Goal: Share content

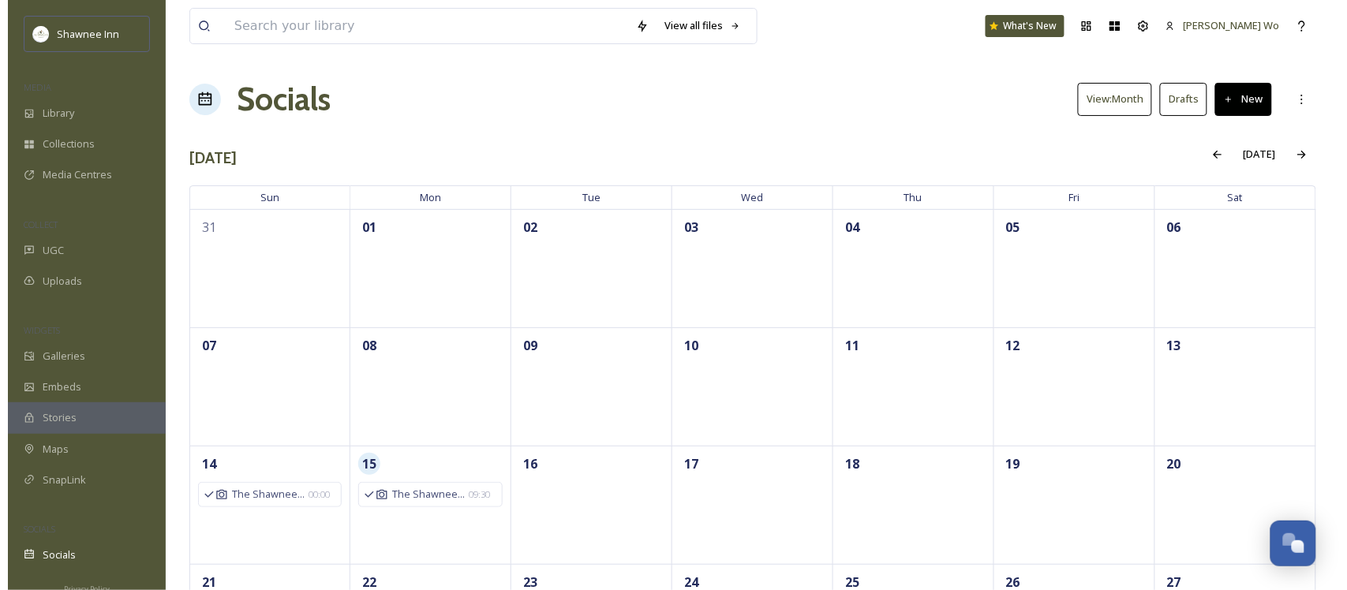
scroll to position [1568, 0]
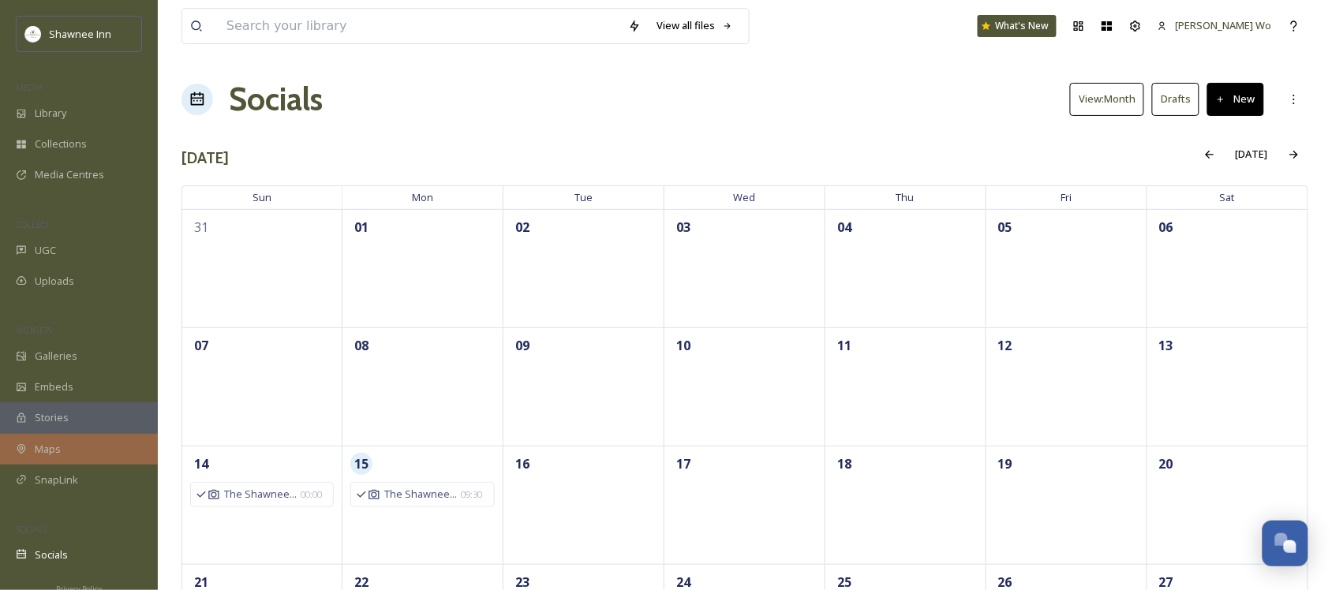
click at [38, 448] on span "Maps" at bounding box center [48, 449] width 26 height 15
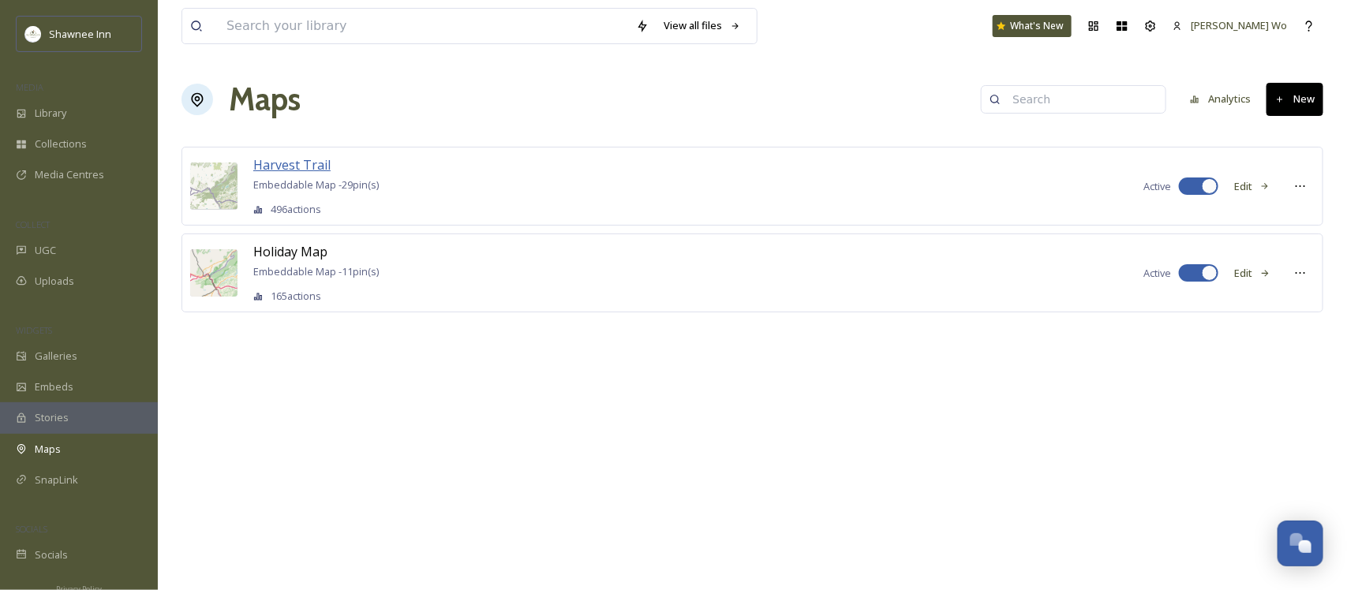
click at [285, 166] on span "Harvest Trail" at bounding box center [291, 164] width 77 height 17
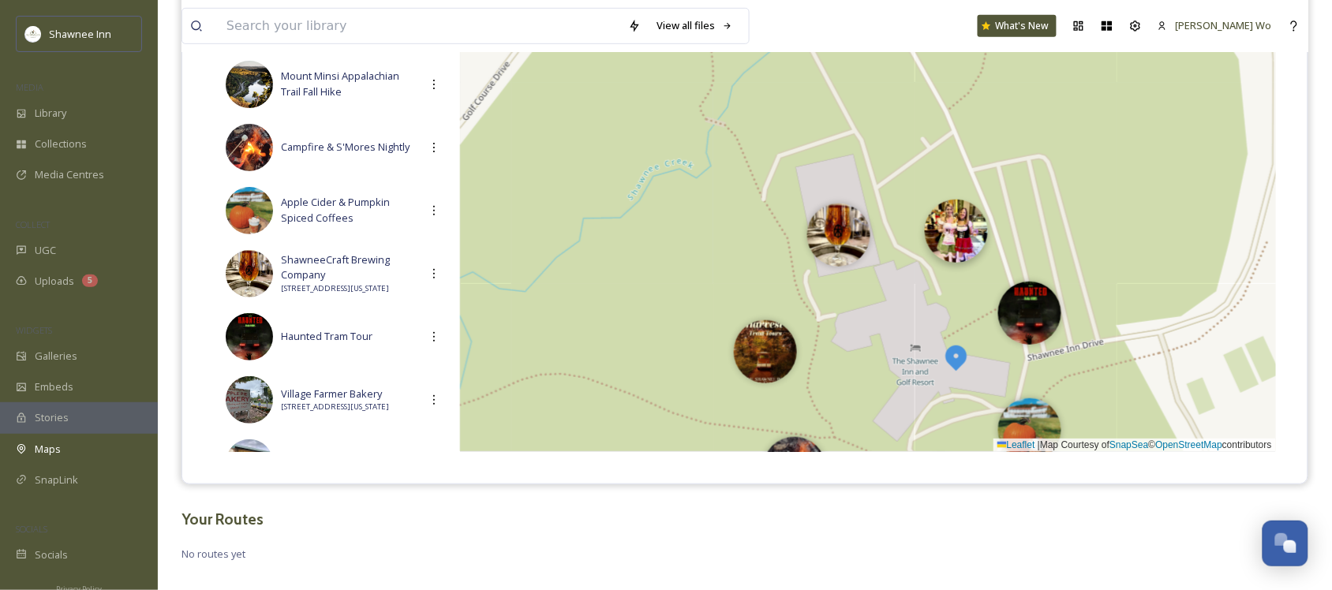
scroll to position [282, 0]
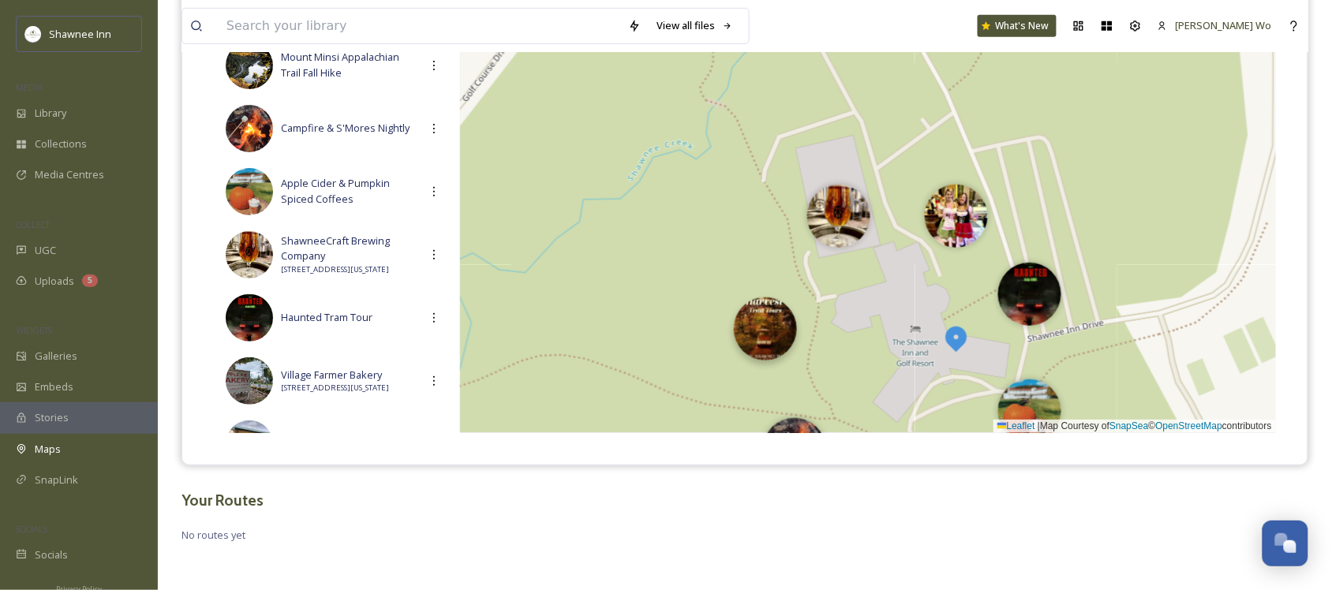
click at [770, 337] on div at bounding box center [765, 329] width 63 height 63
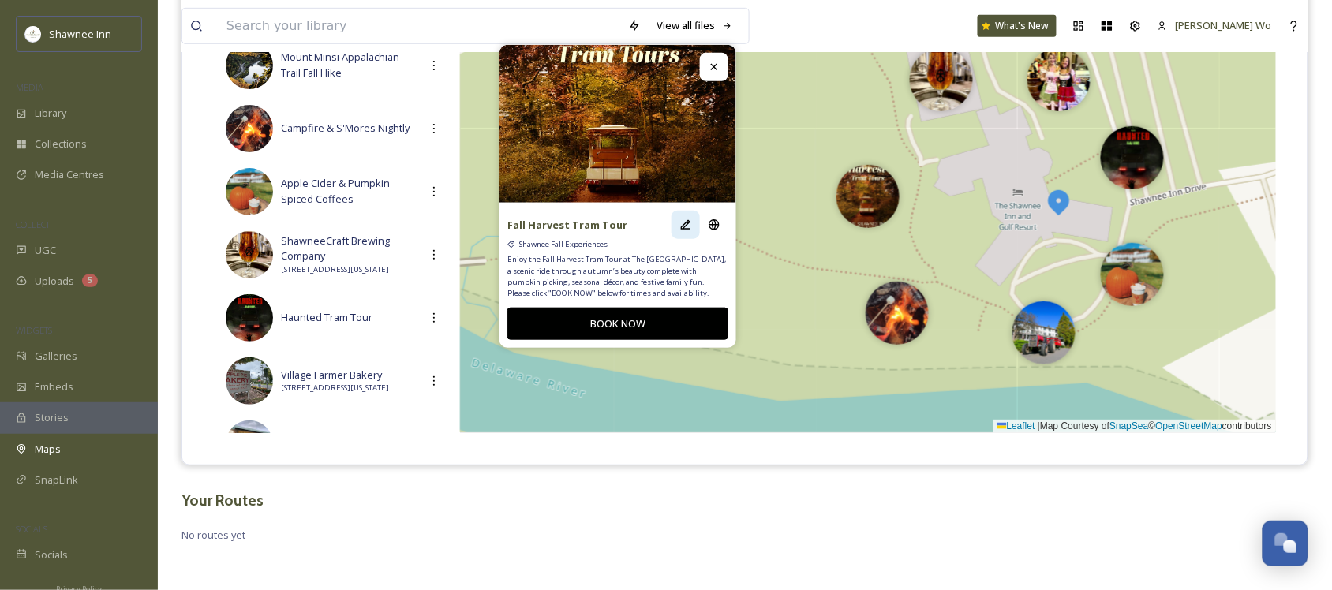
click at [688, 220] on icon at bounding box center [685, 224] width 9 height 9
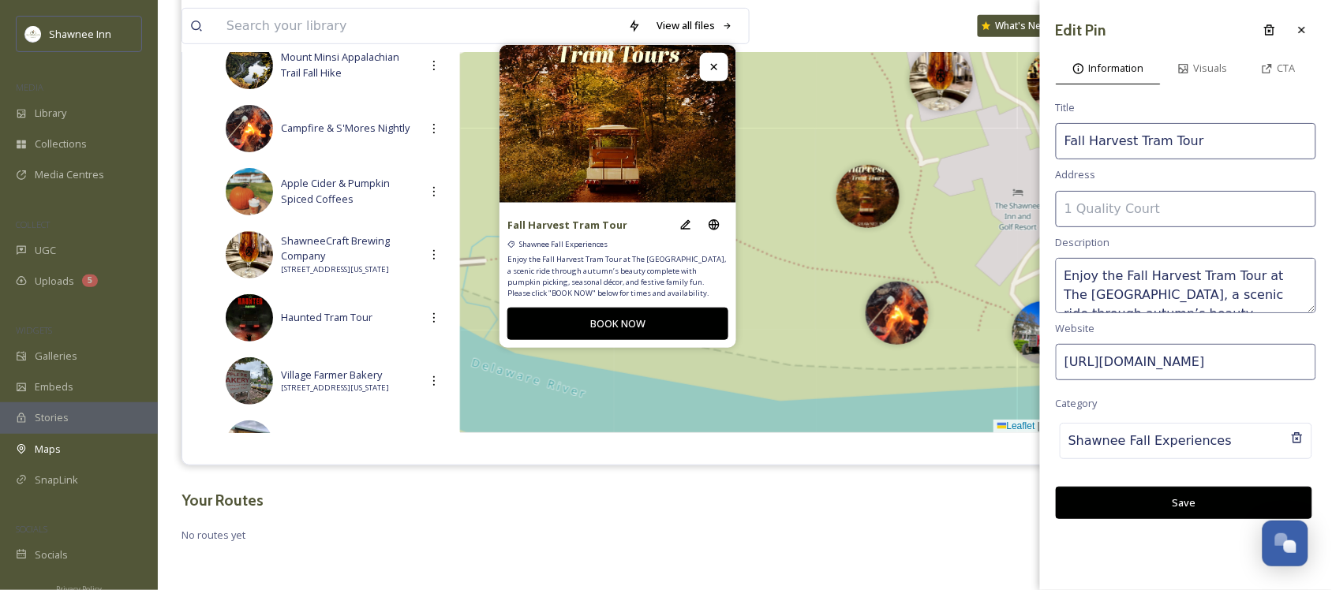
drag, startPoint x: 1134, startPoint y: 137, endPoint x: 1256, endPoint y: 124, distance: 122.2
click at [1256, 124] on input "Fall Harvest Tram Tour" at bounding box center [1186, 141] width 260 height 36
type input "Fall Harvest Experience"
drag, startPoint x: 1121, startPoint y: 275, endPoint x: 977, endPoint y: 284, distance: 144.0
click at [977, 284] on div "View all files What's New [PERSON_NAME] Wo Maps Share Customise Add Map Route A…" at bounding box center [745, 154] width 1175 height 872
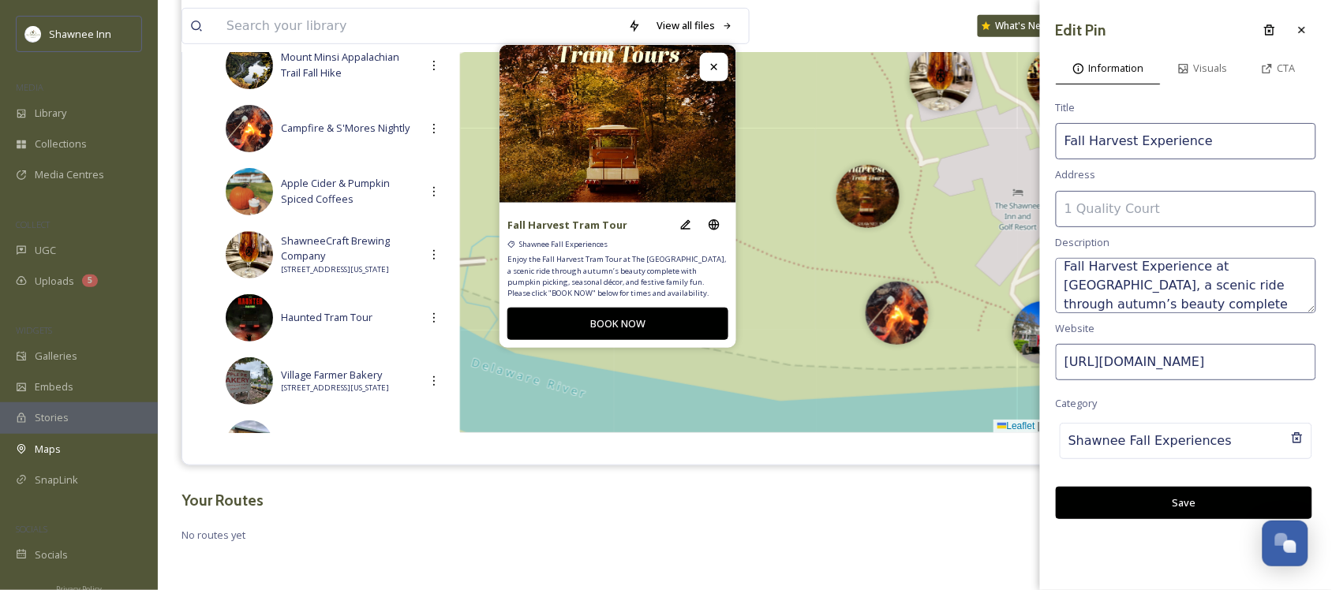
scroll to position [29, 0]
click at [1146, 288] on textarea "Fall Harvest Experience at The Shawnee Inn, a scenic ride through autumn’s beau…" at bounding box center [1186, 285] width 260 height 55
paste textarea "Running September 30 through November 16 on Tuesdays, Thursdays, and Saturdays …"
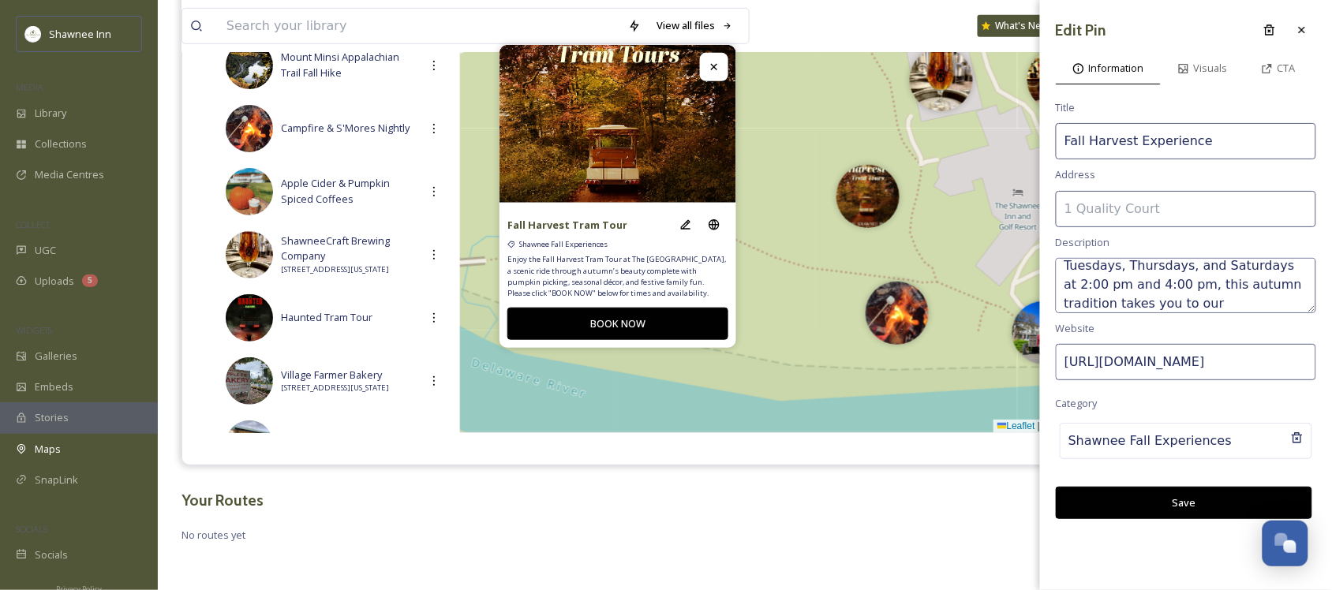
scroll to position [275, 0]
type textarea "Running September 30 through November 16 on Tuesdays, Thursdays, and Saturdays …"
click at [1216, 363] on input "https://fareharbor.com/embeds/book/shawneeinn/items/575325/?full-items=yes&flow…" at bounding box center [1186, 362] width 260 height 36
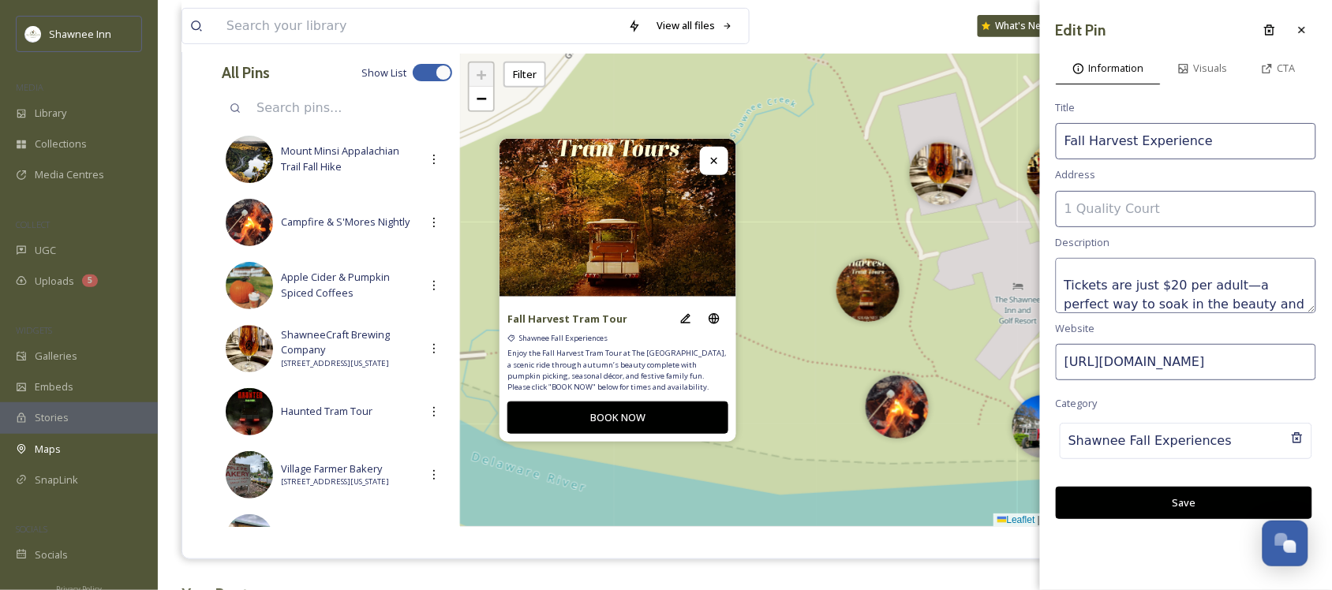
scroll to position [0, 0]
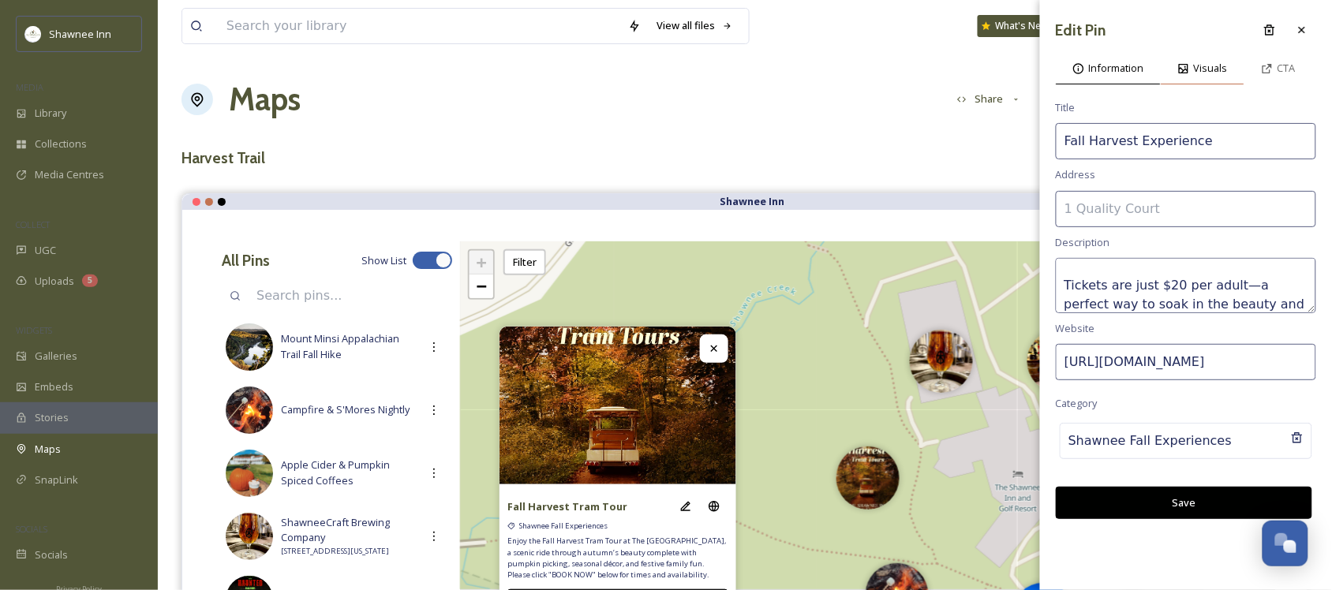
click at [1212, 73] on span "Visuals" at bounding box center [1211, 68] width 34 height 15
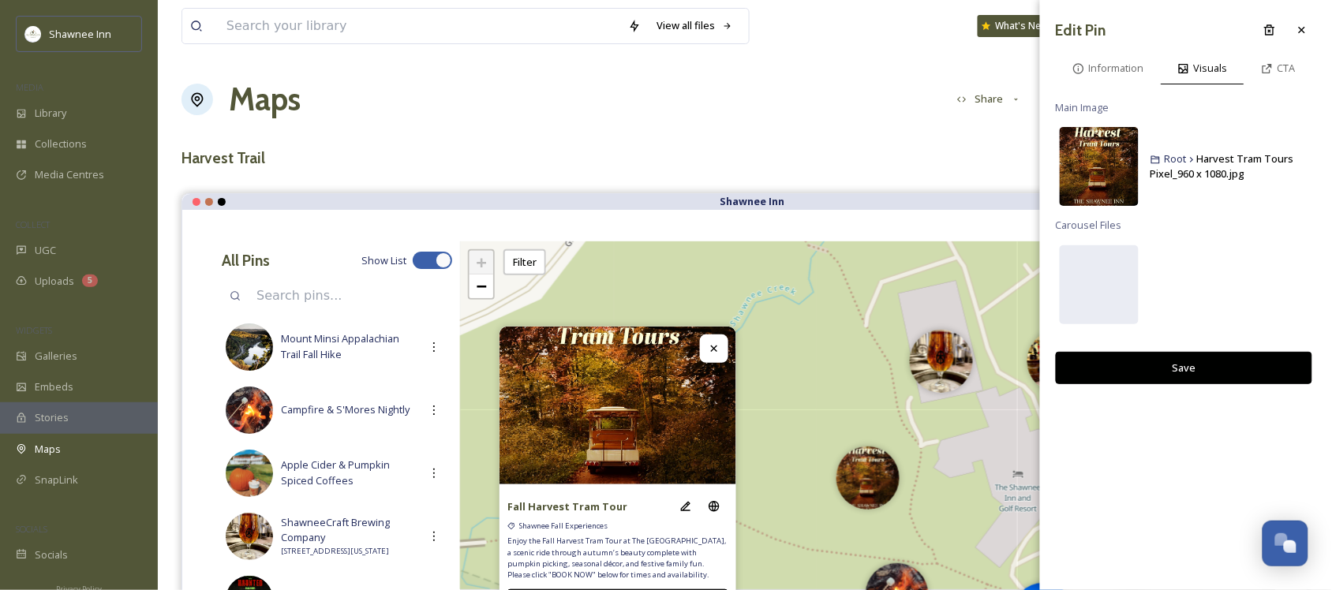
click at [1097, 168] on img at bounding box center [1099, 166] width 79 height 79
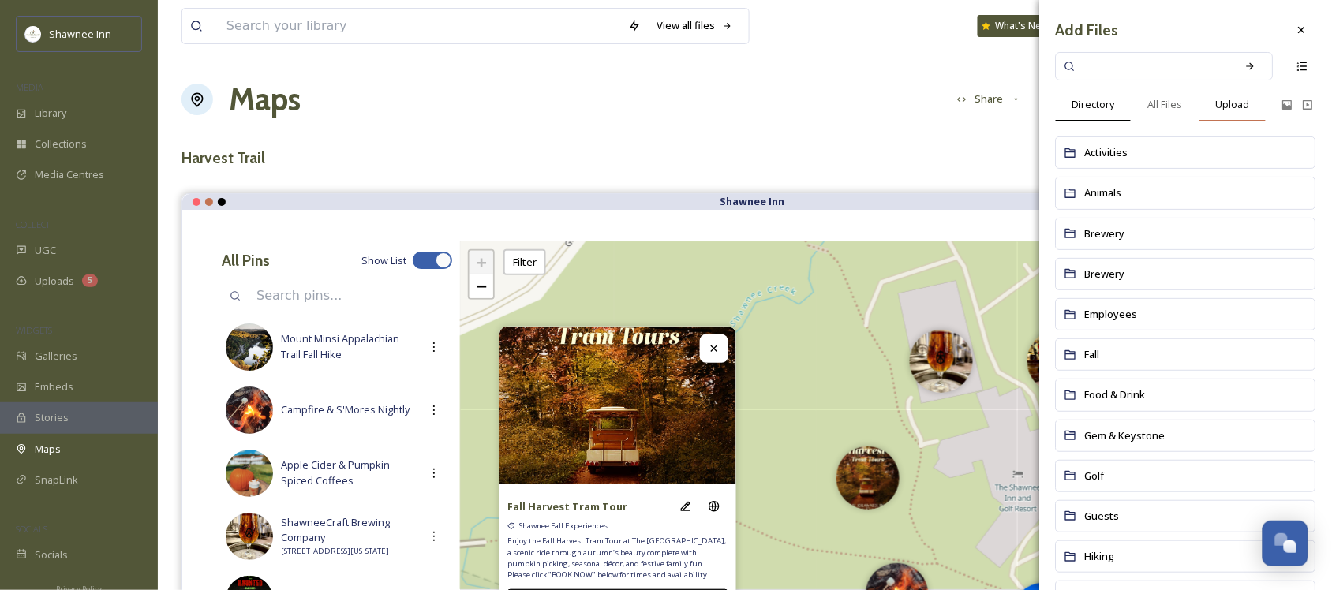
click at [1231, 108] on span "Upload" at bounding box center [1233, 104] width 34 height 15
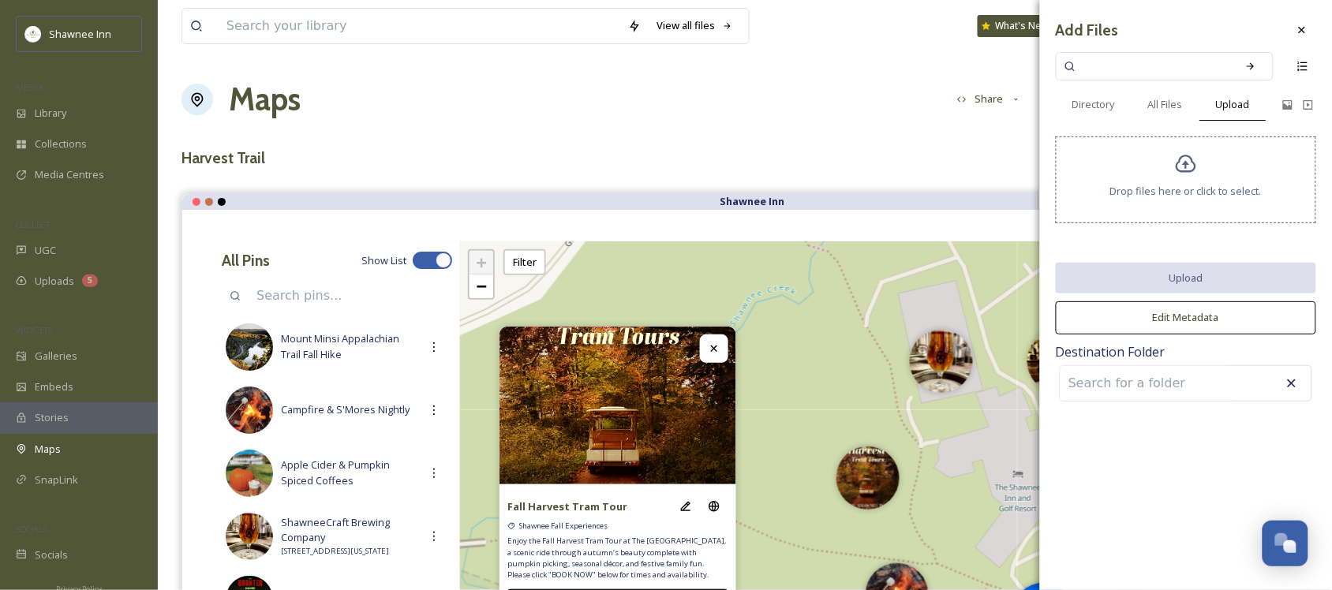
click at [1190, 167] on icon at bounding box center [1186, 164] width 23 height 23
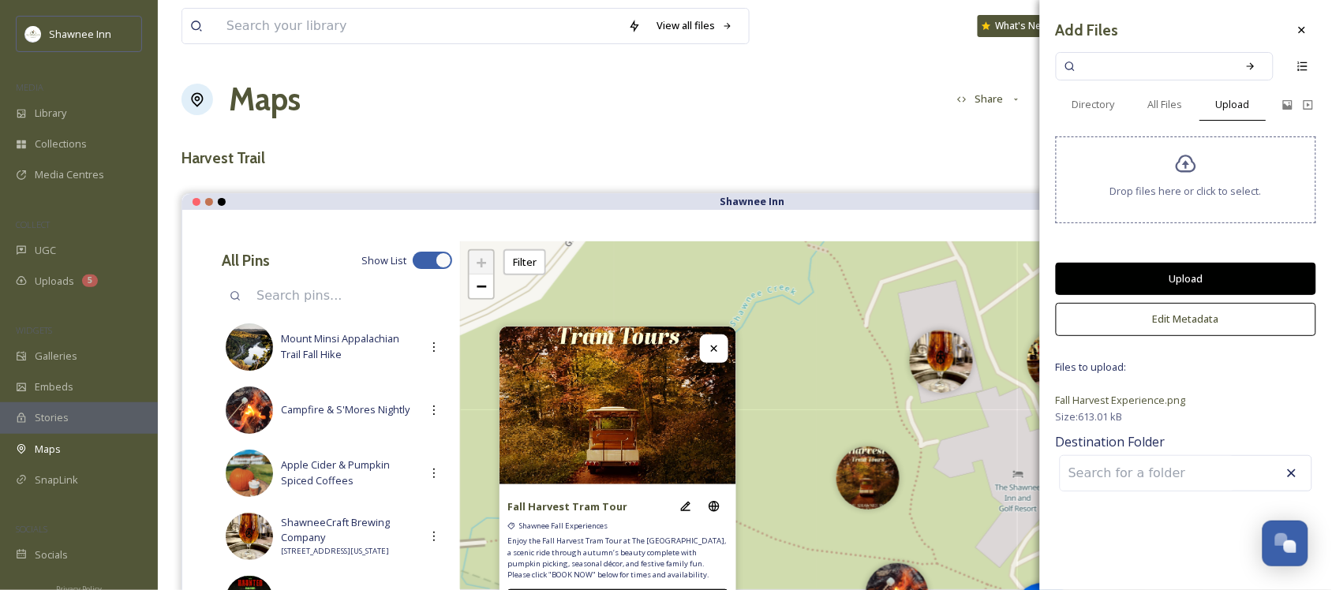
click at [1225, 276] on button "Upload" at bounding box center [1186, 279] width 260 height 32
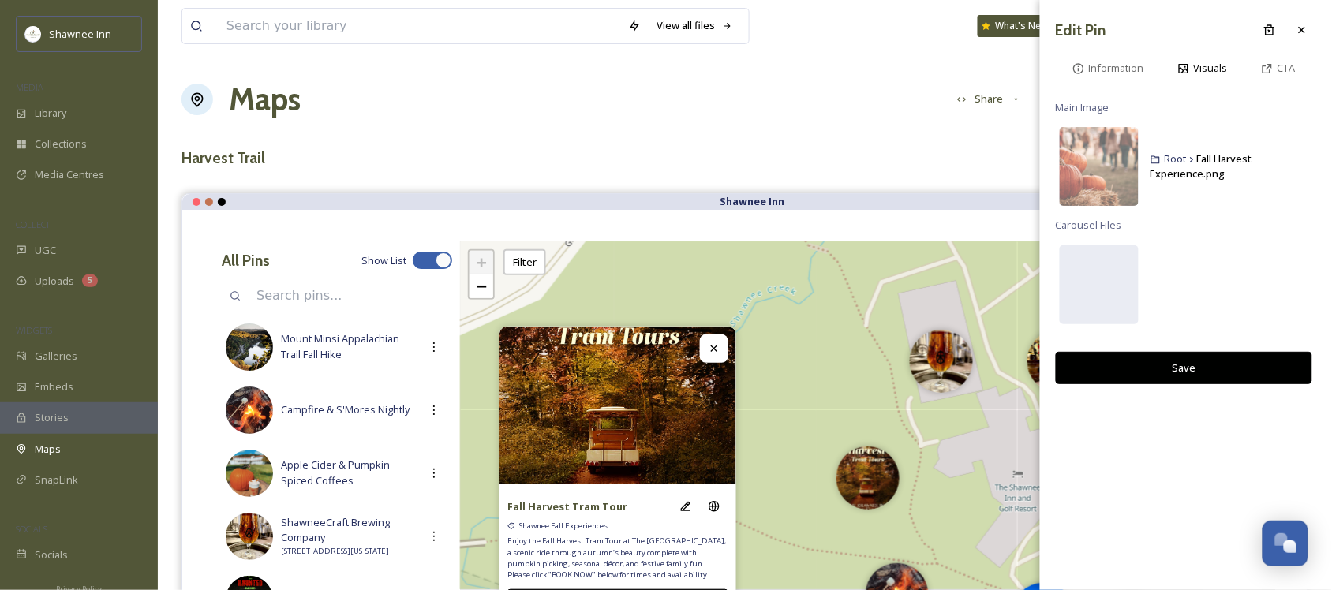
click at [1194, 369] on button "Save" at bounding box center [1184, 368] width 257 height 32
click at [1301, 25] on icon at bounding box center [1302, 30] width 13 height 13
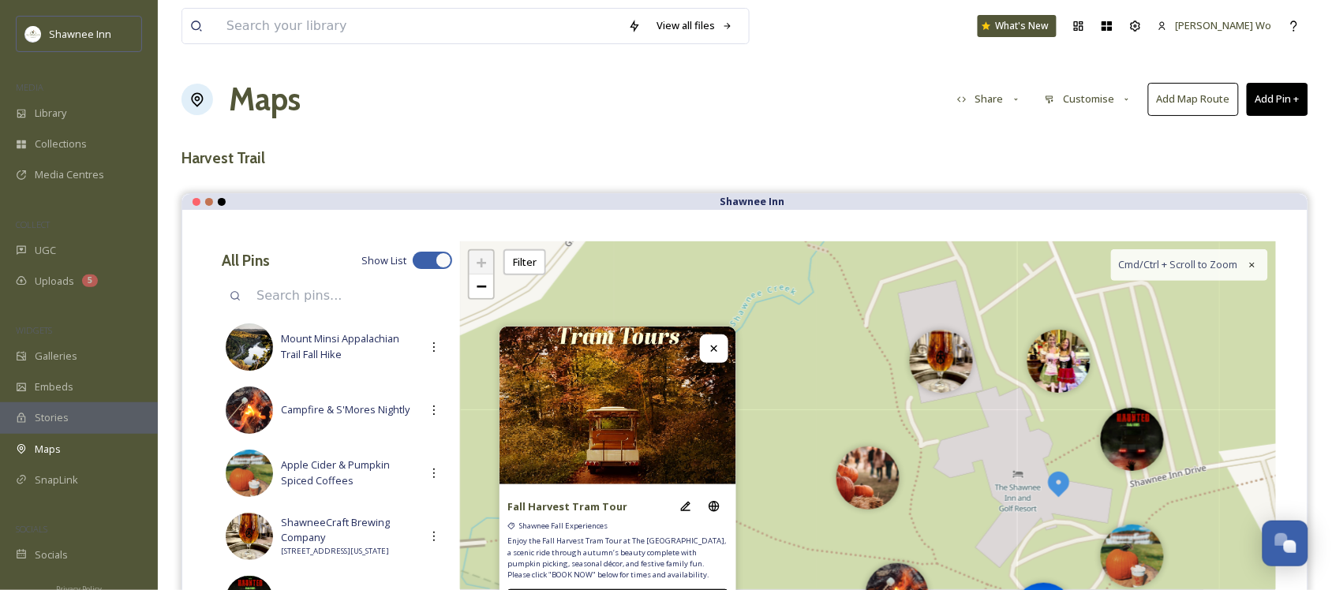
click at [713, 355] on icon at bounding box center [714, 349] width 13 height 13
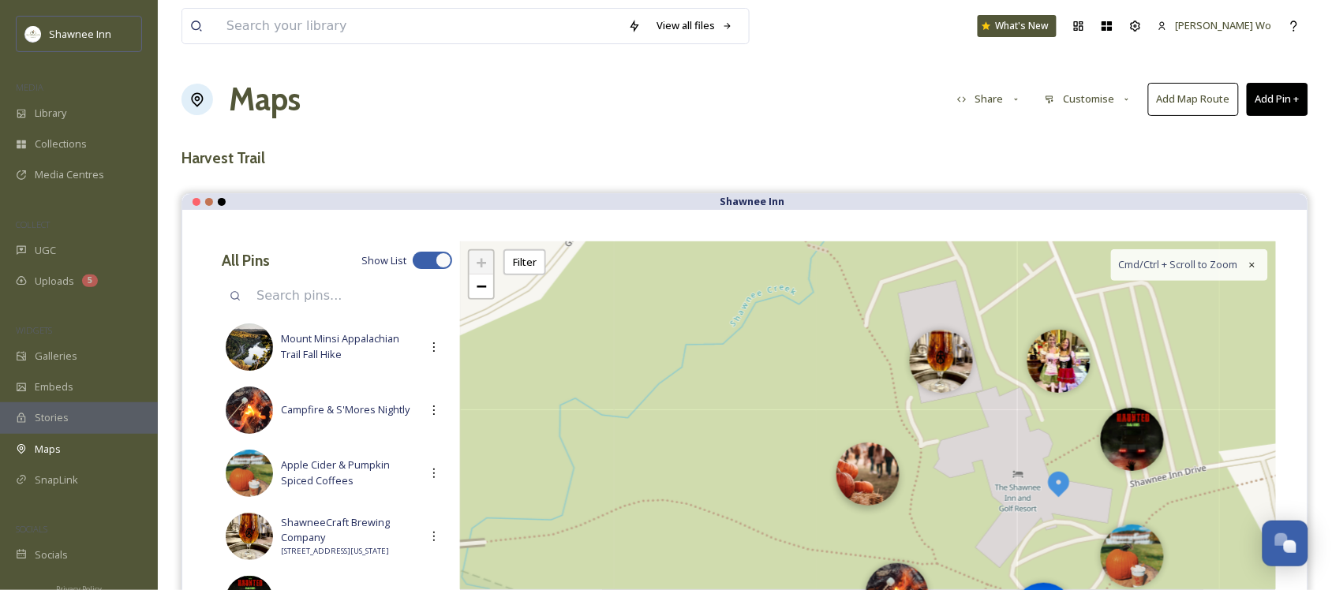
click at [867, 482] on div at bounding box center [868, 474] width 63 height 63
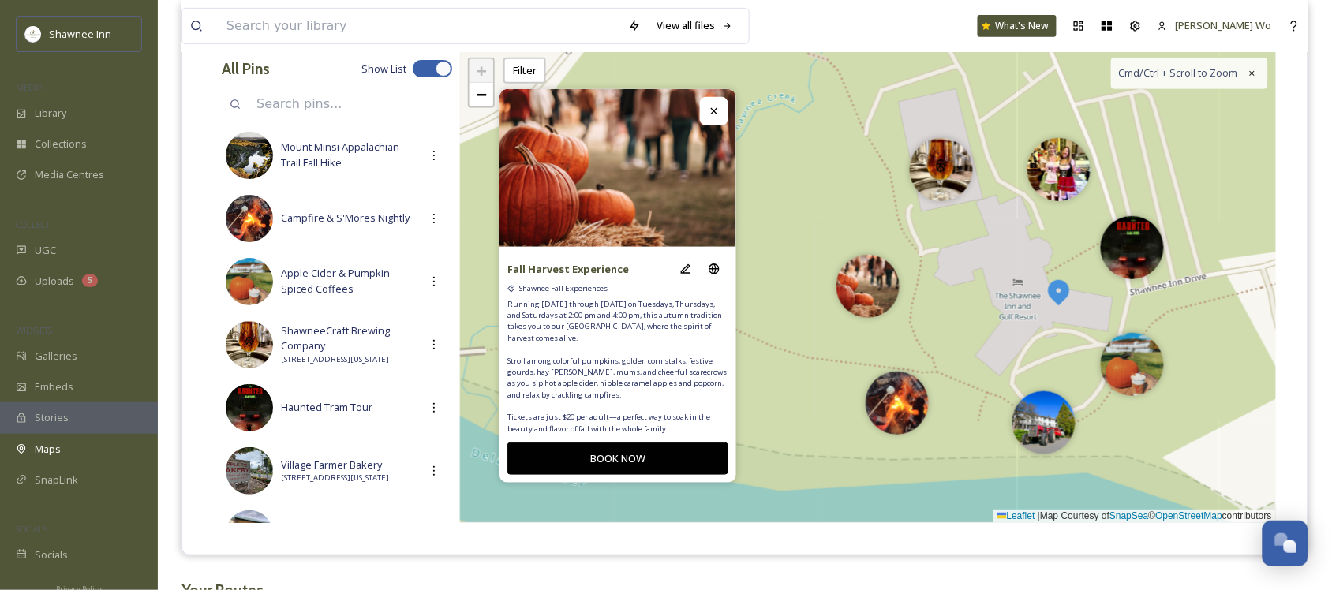
scroll to position [197, 0]
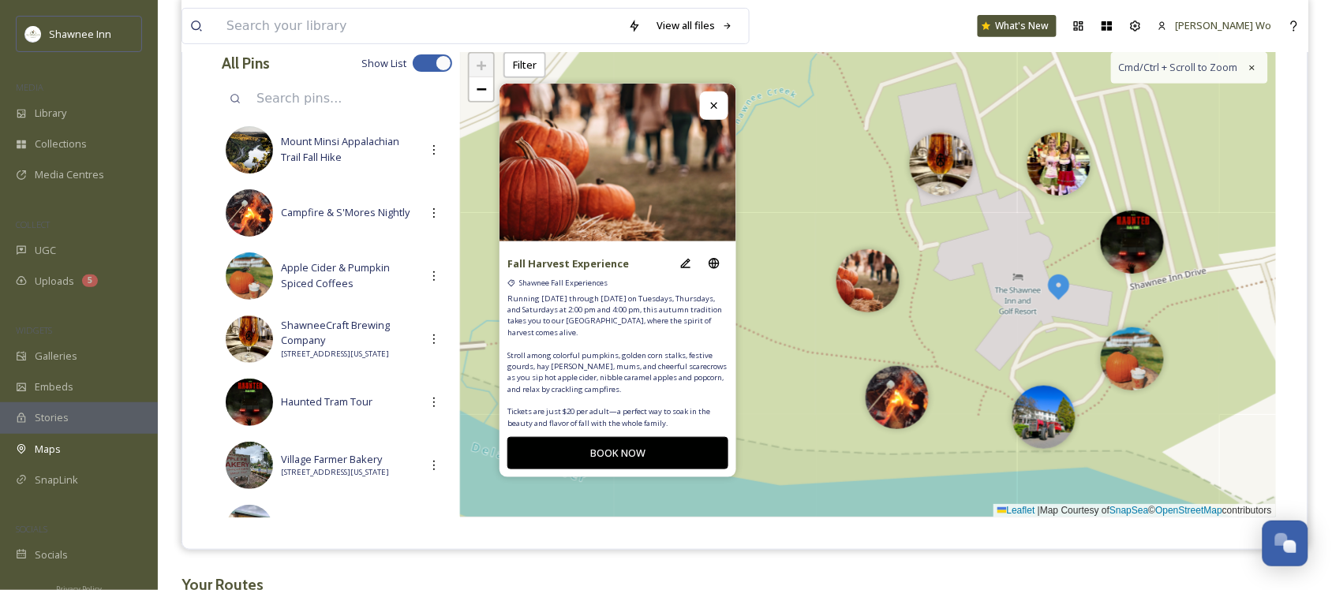
click at [718, 111] on icon at bounding box center [714, 105] width 13 height 13
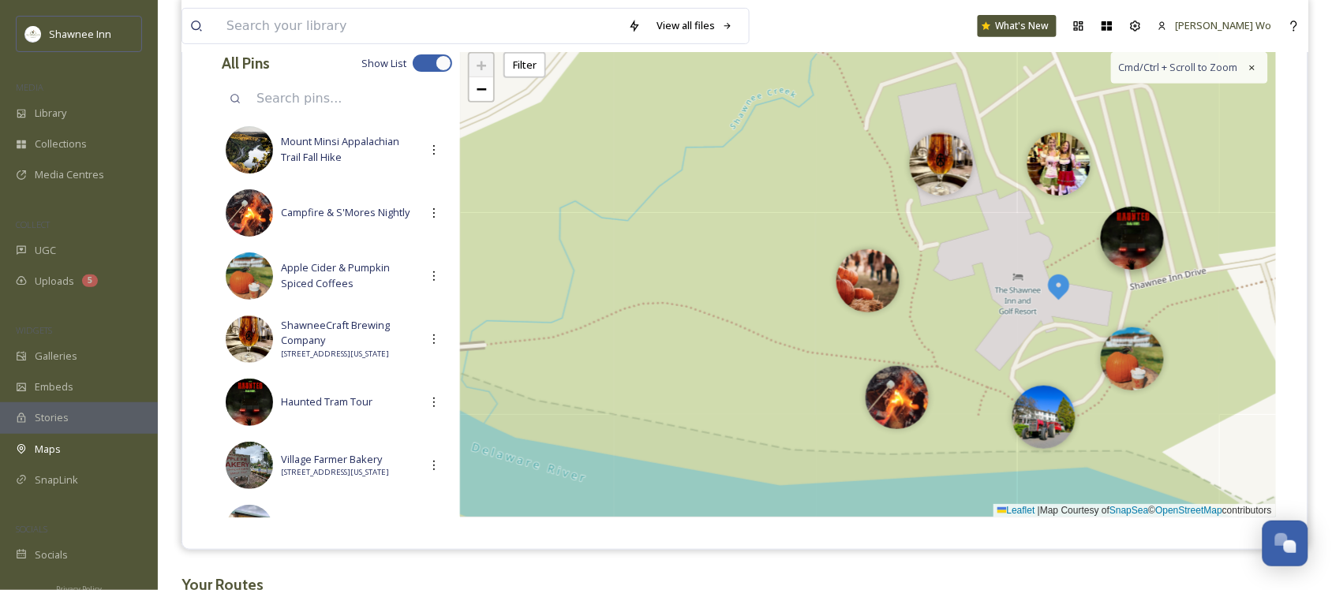
click at [1134, 246] on div at bounding box center [1132, 238] width 63 height 63
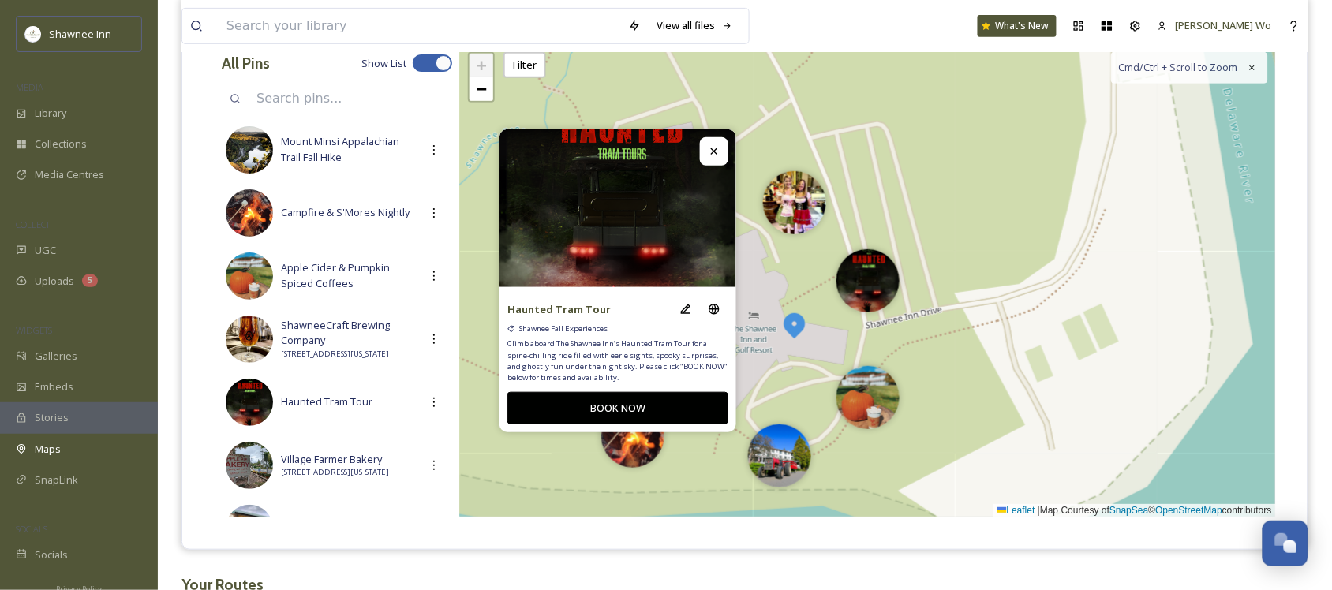
click at [709, 148] on icon at bounding box center [714, 151] width 13 height 13
